Goal: Task Accomplishment & Management: Manage account settings

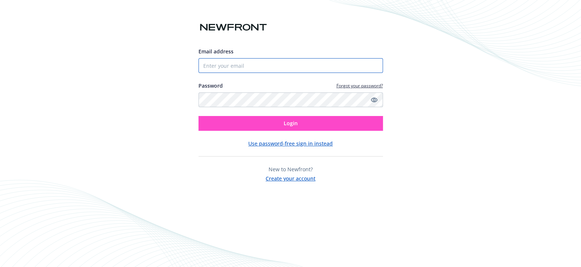
type input "[EMAIL_ADDRESS][DOMAIN_NAME]"
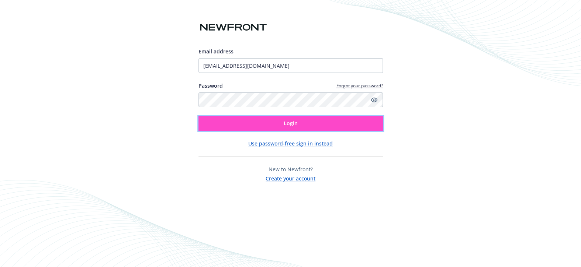
click at [257, 120] on button "Login" at bounding box center [290, 123] width 184 height 15
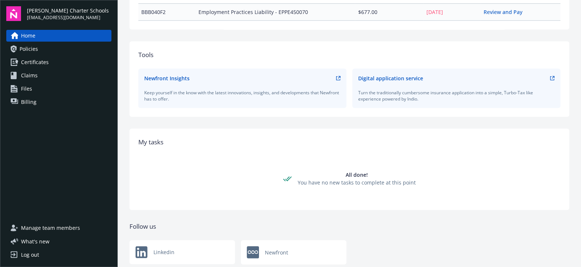
scroll to position [250, 0]
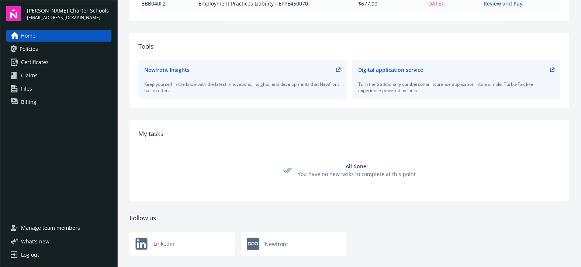
click at [43, 241] on span "What ' s new" at bounding box center [35, 242] width 28 height 8
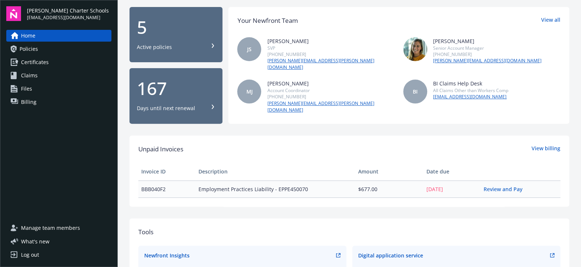
scroll to position [0, 0]
